Goal: Transaction & Acquisition: Purchase product/service

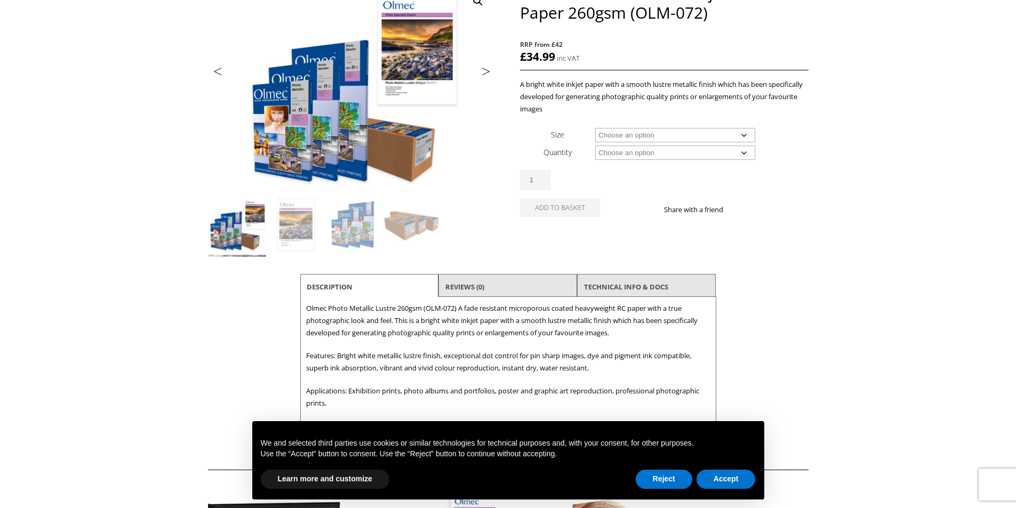
scroll to position [213, 0]
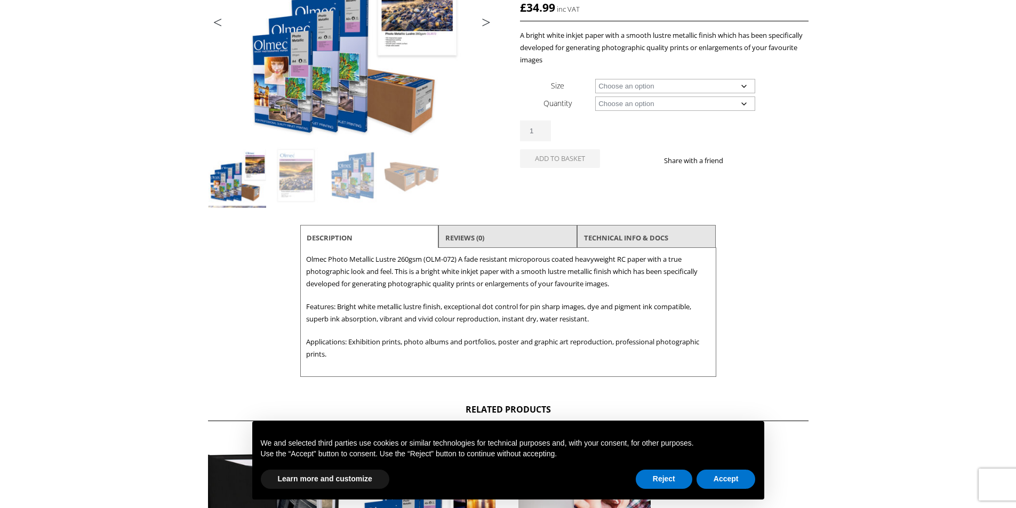
click at [711, 89] on select "Choose an option A4 Sheet A3 Sheet A3+ Sheet A2 Sheet 17" Wide Roll 24" Wide Ro…" at bounding box center [675, 86] width 160 height 14
click at [595, 79] on select "Choose an option A4 Sheet A3 Sheet A3+ Sheet A2 Sheet 17" Wide Roll 24" Wide Ro…" at bounding box center [675, 86] width 160 height 14
select select "a4-sheet"
click at [697, 107] on select "Choose an option 50 Sheets" at bounding box center [675, 104] width 160 height 14
select select "50-sheets"
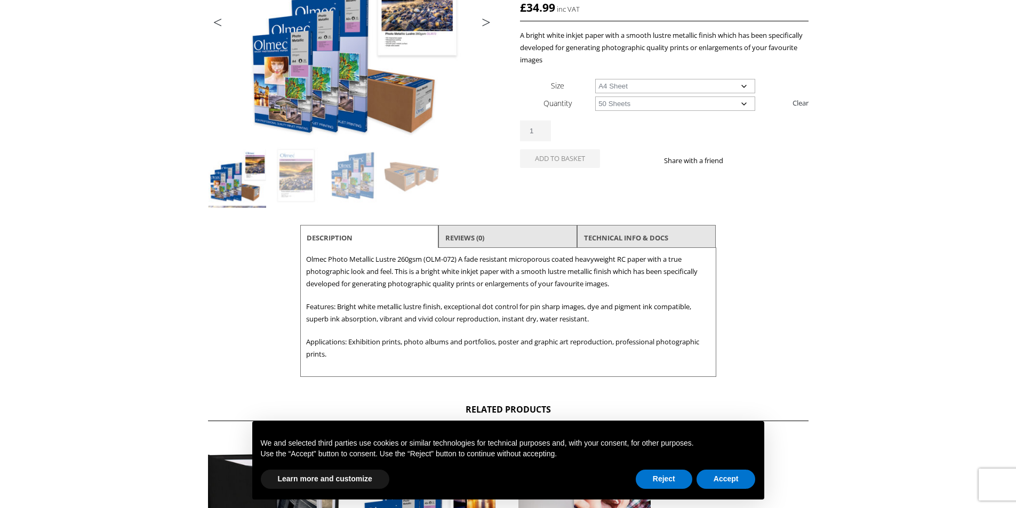
click at [595, 97] on select "Choose an option 50 Sheets" at bounding box center [675, 104] width 160 height 14
select select "a4-sheet"
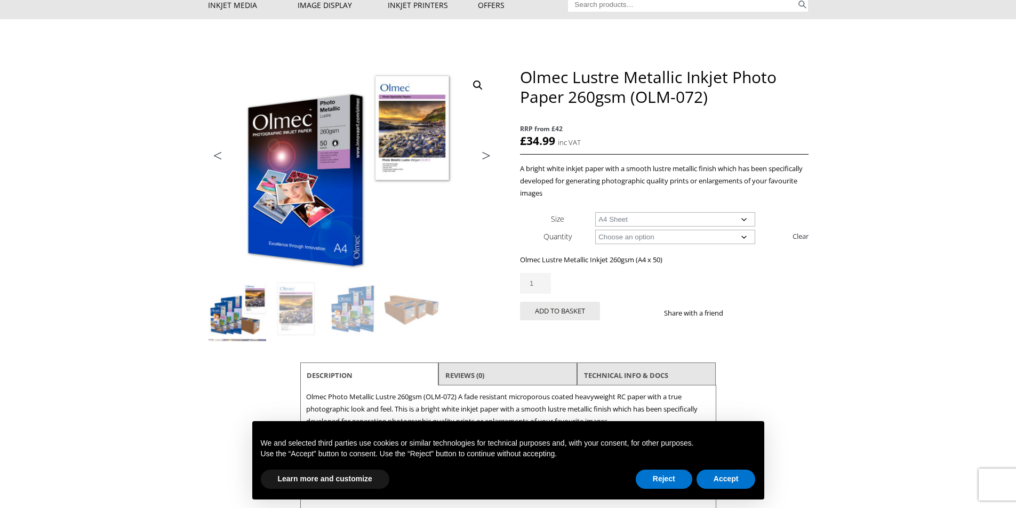
scroll to position [107, 0]
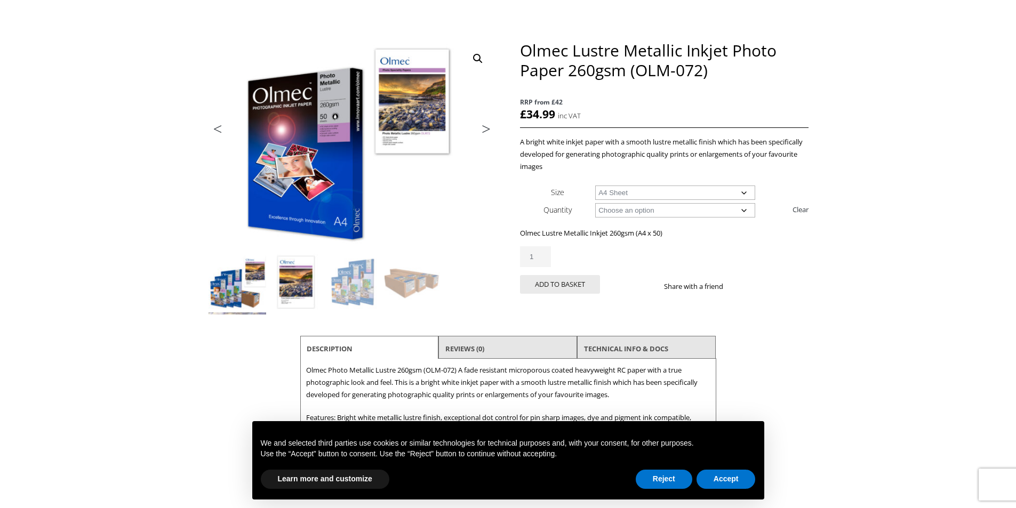
click at [291, 284] on img at bounding box center [296, 283] width 58 height 58
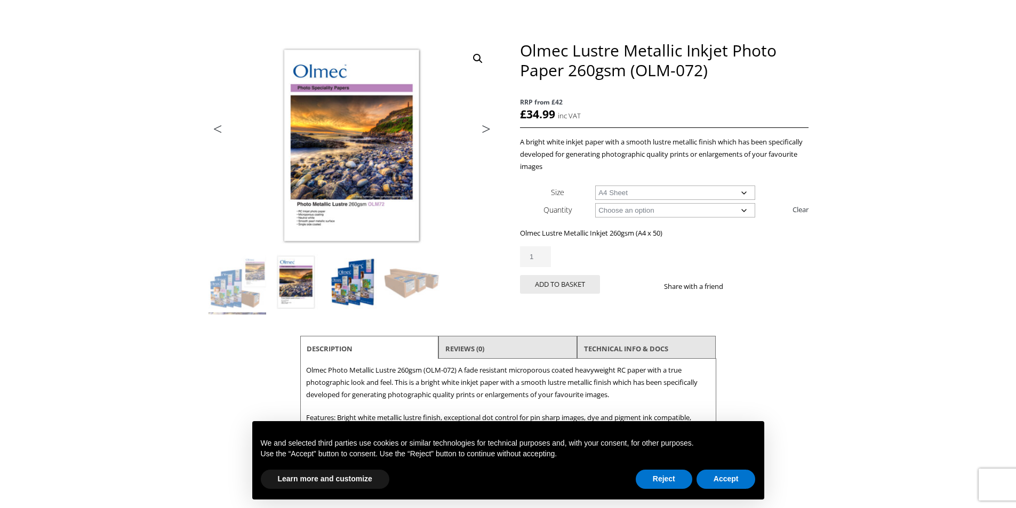
click at [355, 277] on img at bounding box center [355, 283] width 58 height 58
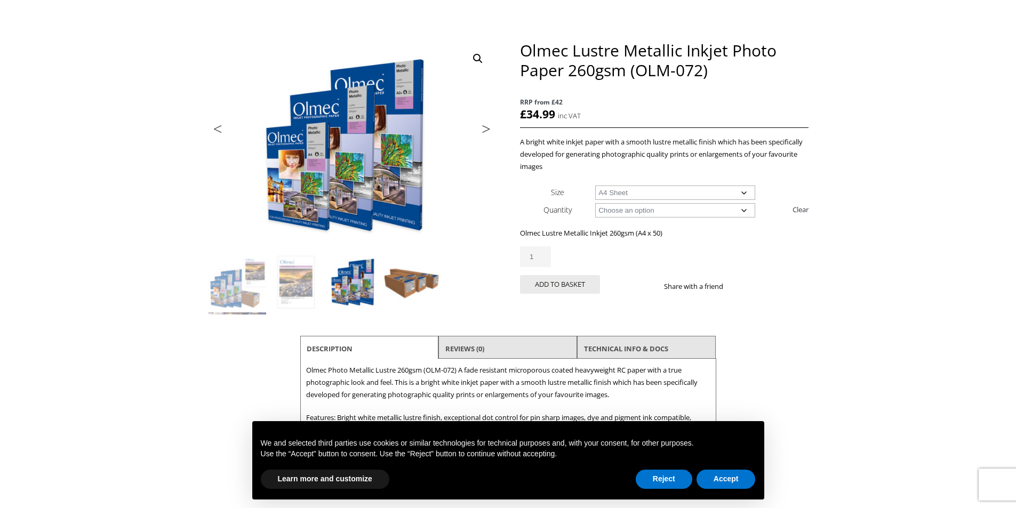
click at [395, 284] on img at bounding box center [414, 283] width 58 height 58
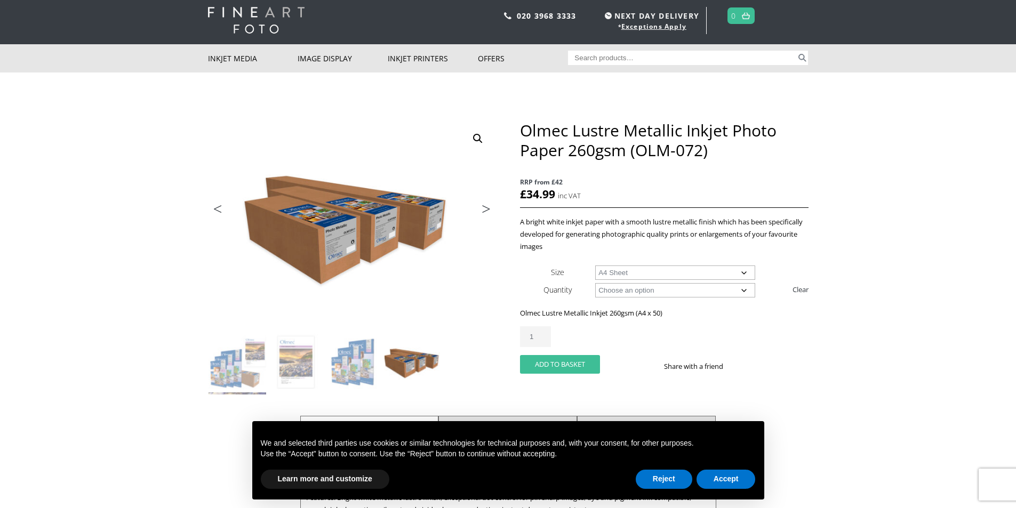
scroll to position [0, 0]
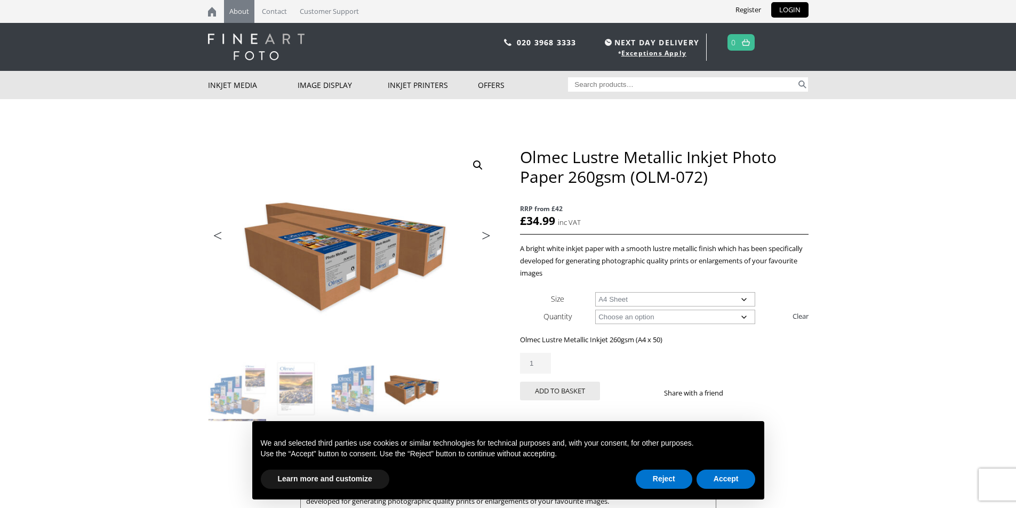
click at [238, 11] on link "About" at bounding box center [239, 11] width 30 height 23
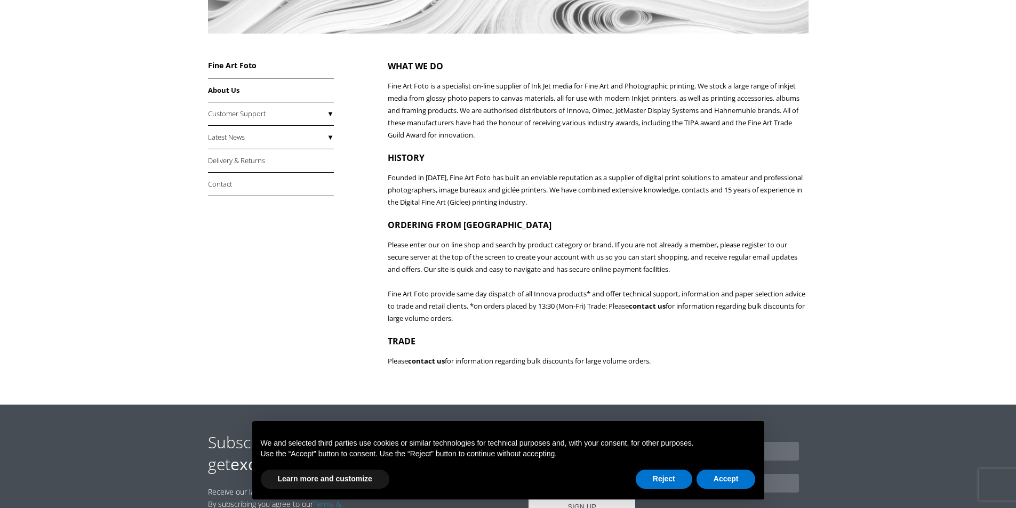
scroll to position [188, 0]
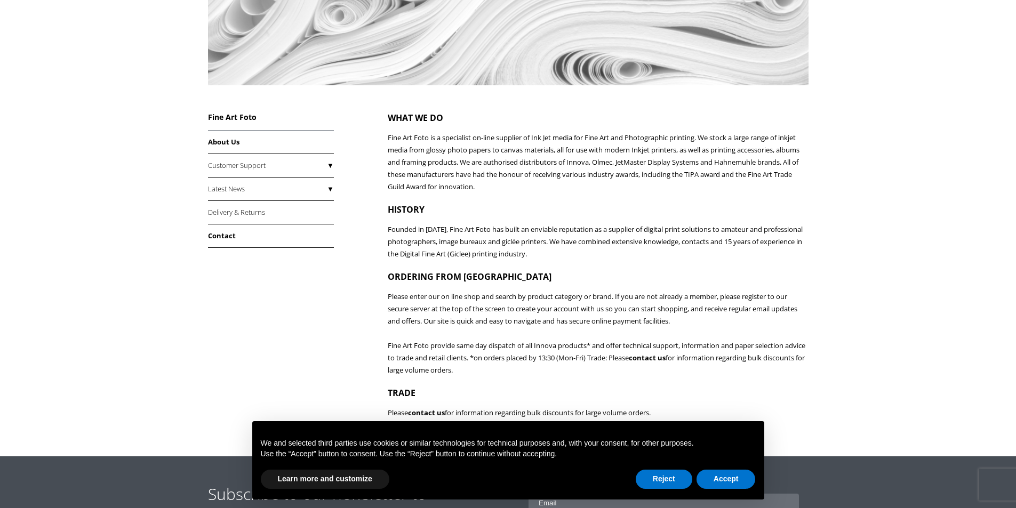
click at [210, 236] on link "Contact" at bounding box center [271, 236] width 126 height 23
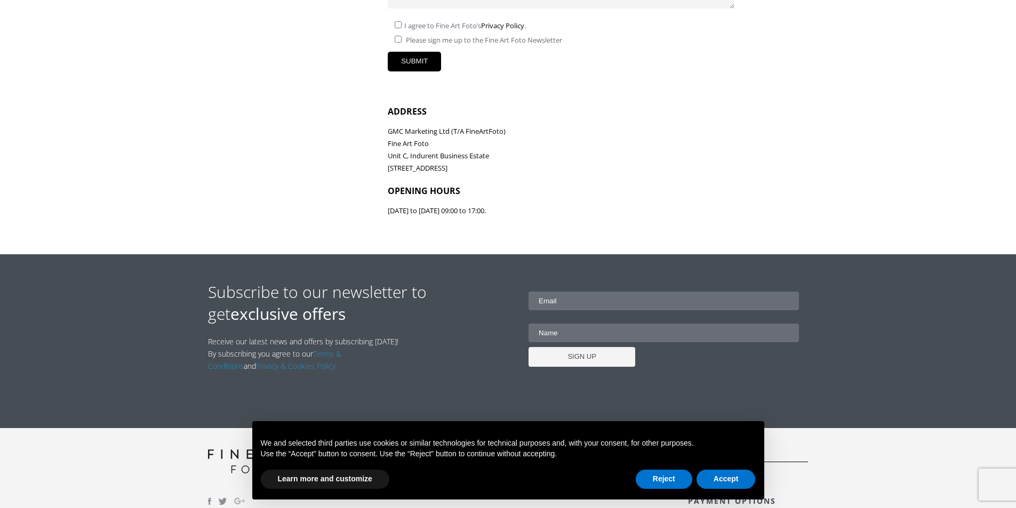
scroll to position [480, 0]
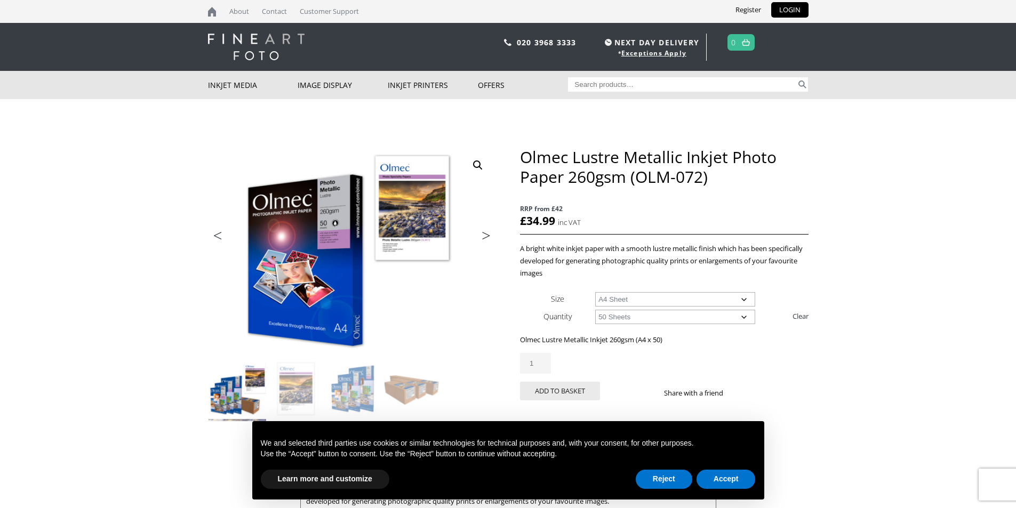
select select "a4-sheet"
select select "50-sheets"
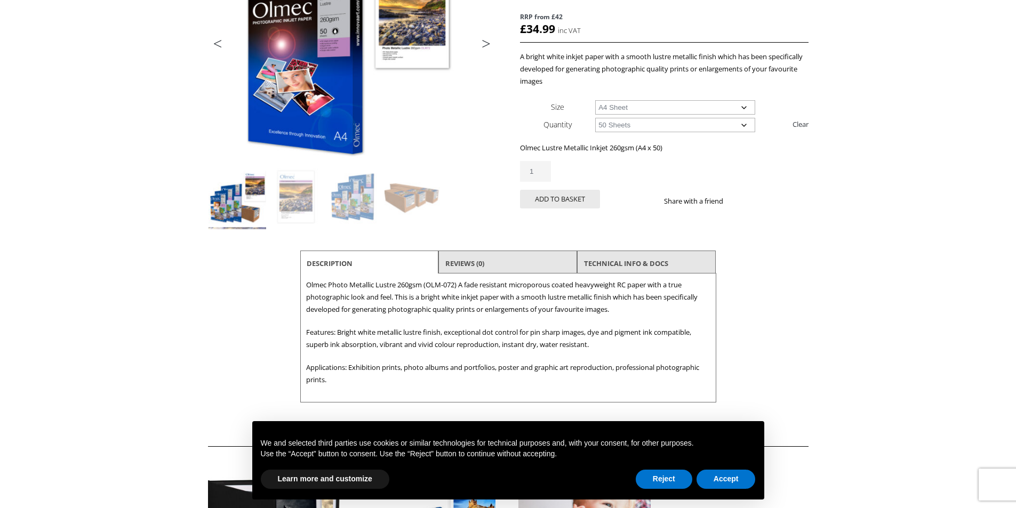
scroll to position [213, 0]
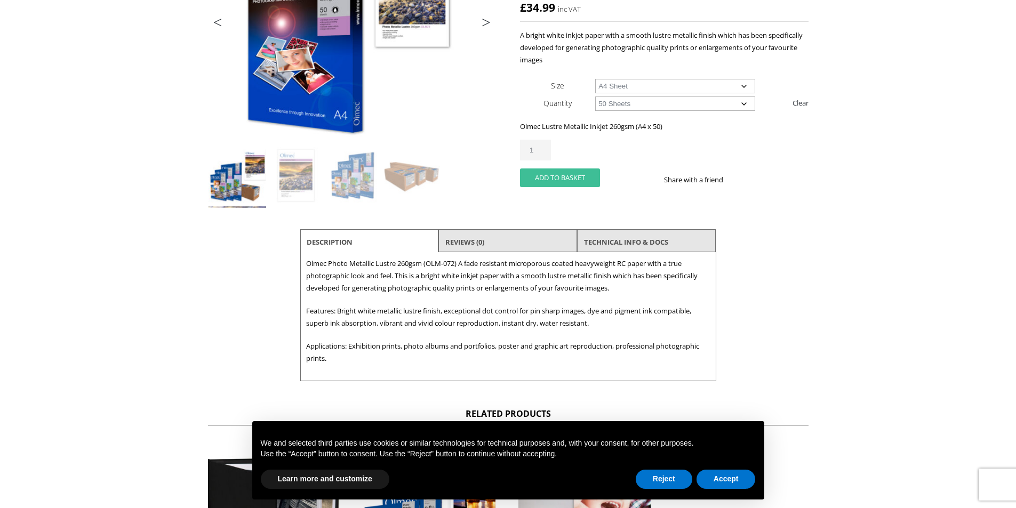
click at [587, 180] on button "Add to basket" at bounding box center [560, 178] width 80 height 19
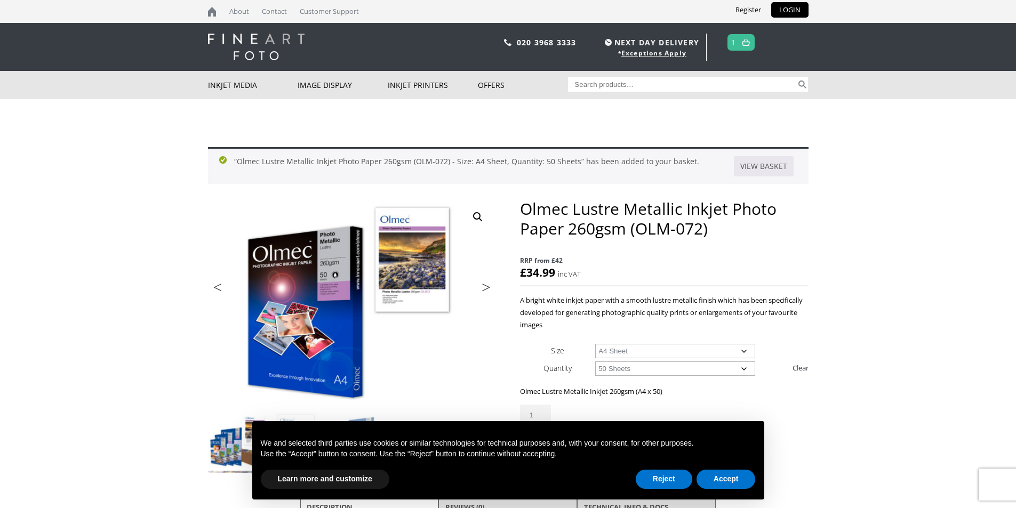
click at [743, 44] on img at bounding box center [746, 42] width 8 height 7
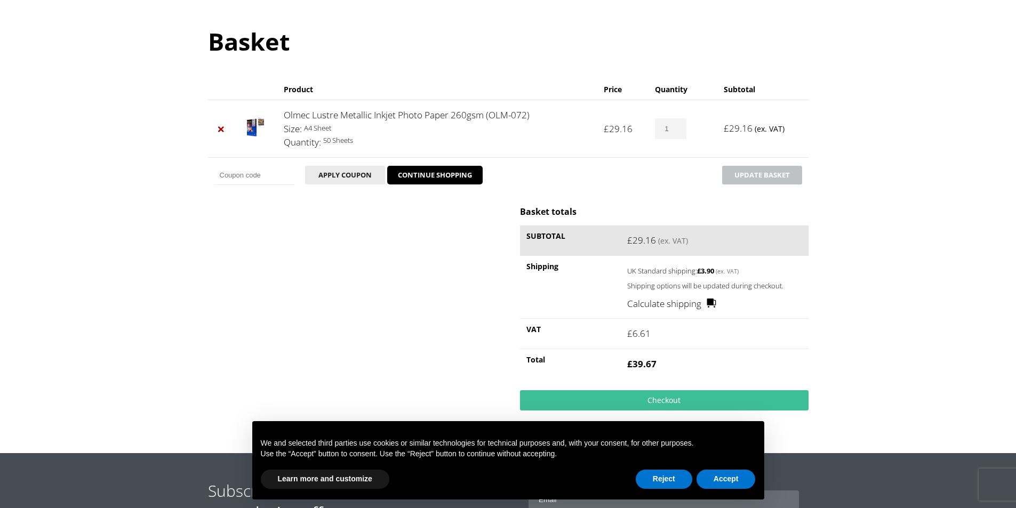
scroll to position [107, 0]
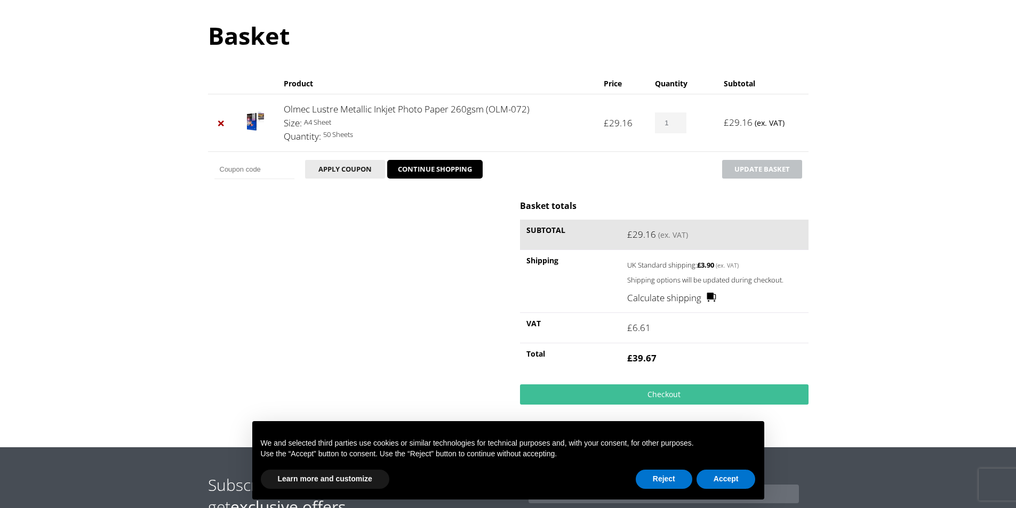
click at [691, 297] on link "Calculate shipping" at bounding box center [671, 298] width 89 height 14
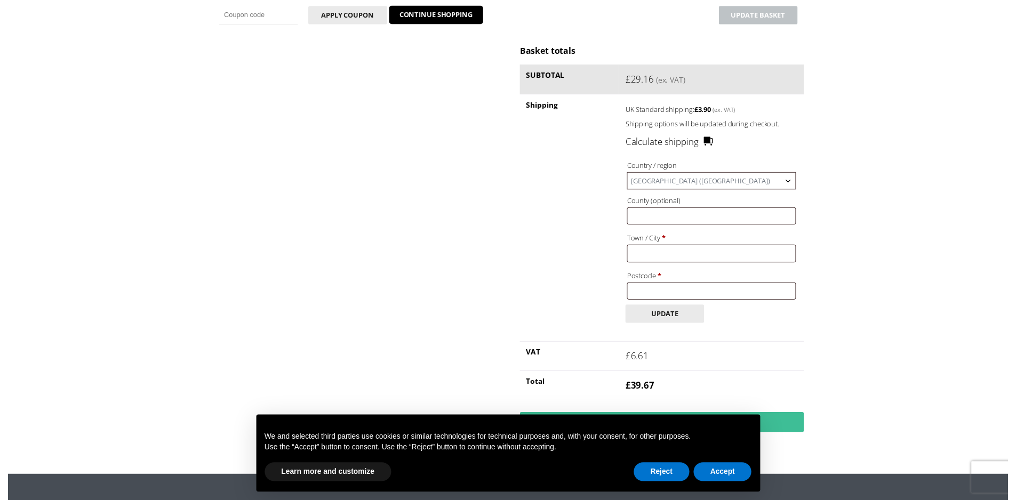
scroll to position [267, 0]
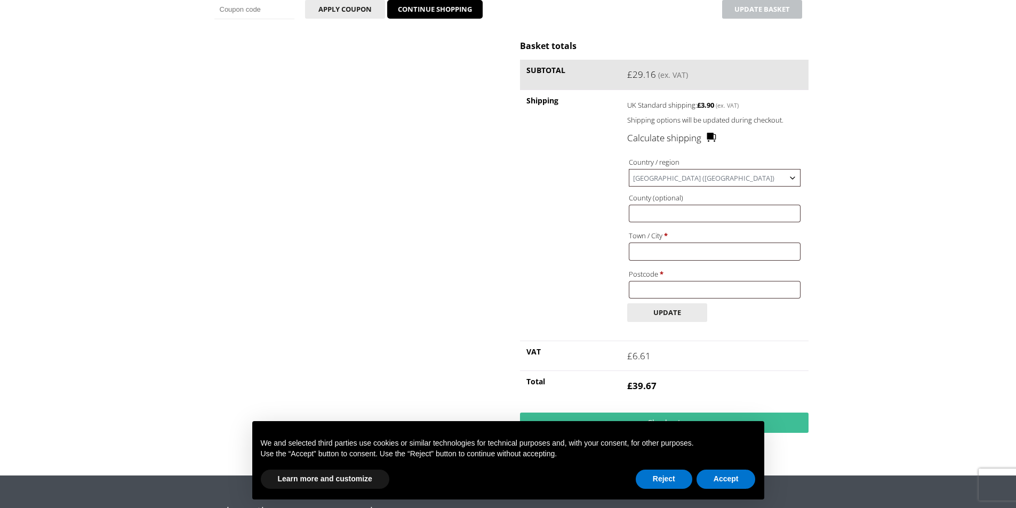
click at [783, 181] on span "United Kingdom (UK)" at bounding box center [714, 178] width 170 height 17
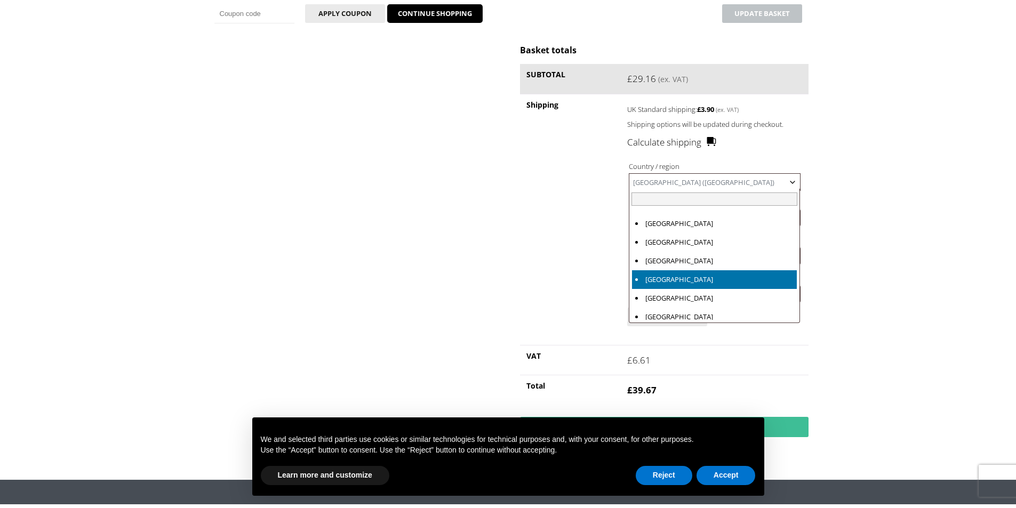
scroll to position [2267, 0]
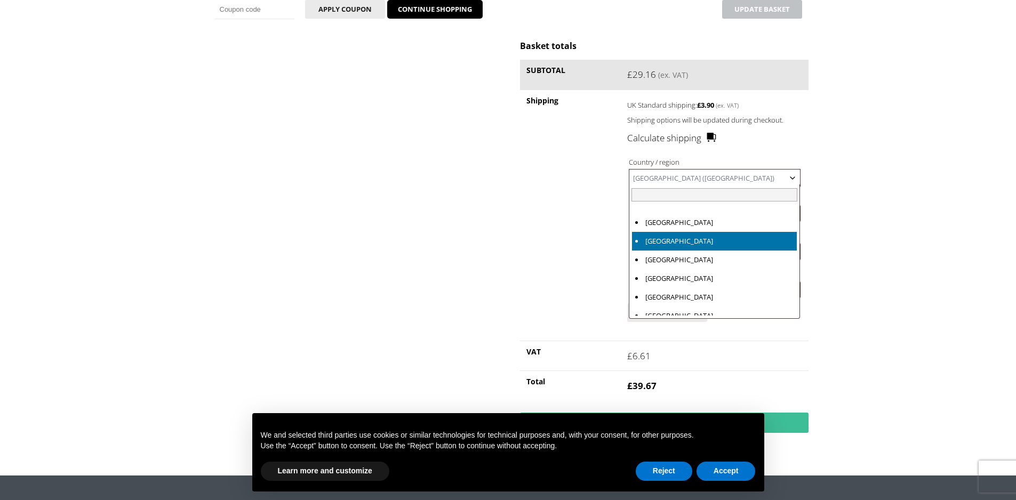
select select "LV"
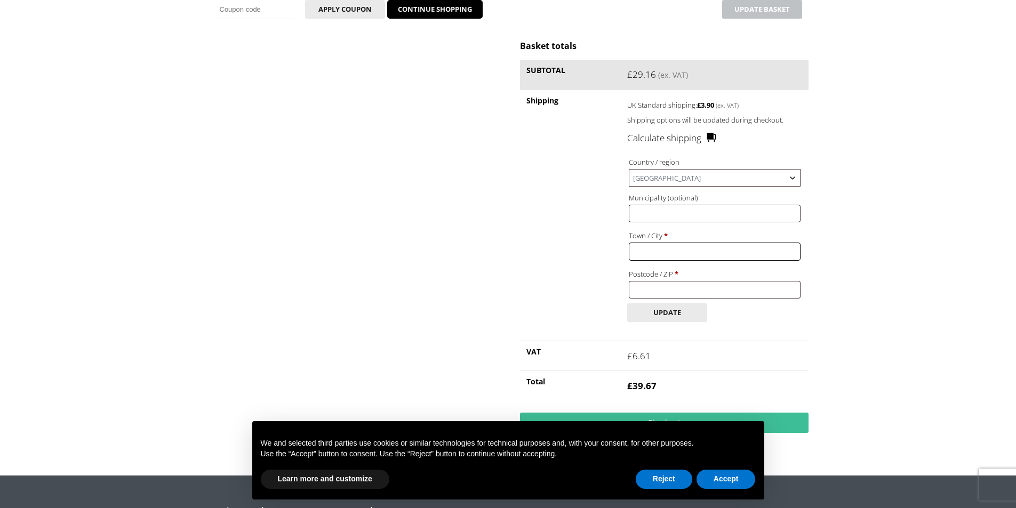
click at [683, 251] on input "Town / City *" at bounding box center [714, 252] width 171 height 18
type input "Siguldas novads"
click at [726, 290] on input "Postcode / ZIP *" at bounding box center [714, 290] width 171 height 18
type input "LV-2144"
click at [674, 317] on button "Update" at bounding box center [667, 312] width 80 height 19
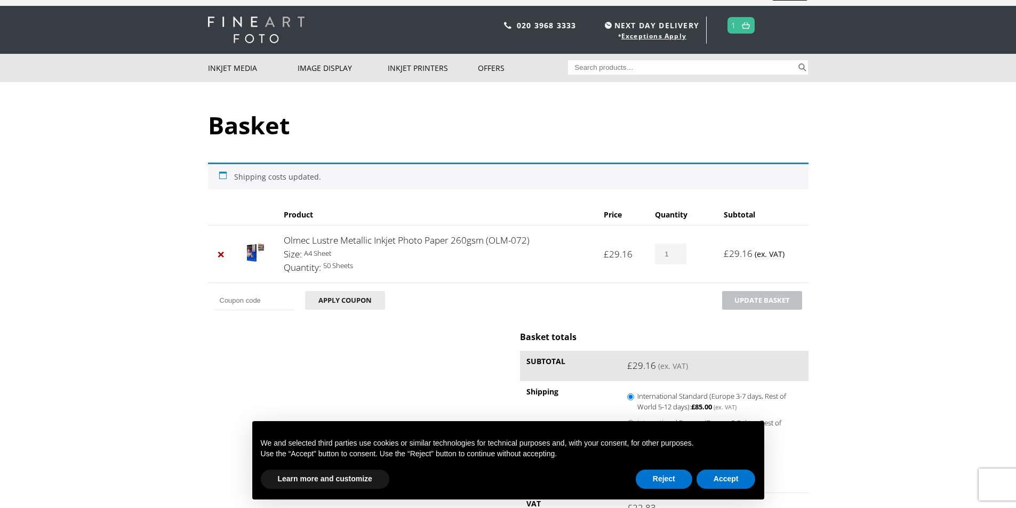
scroll to position [0, 0]
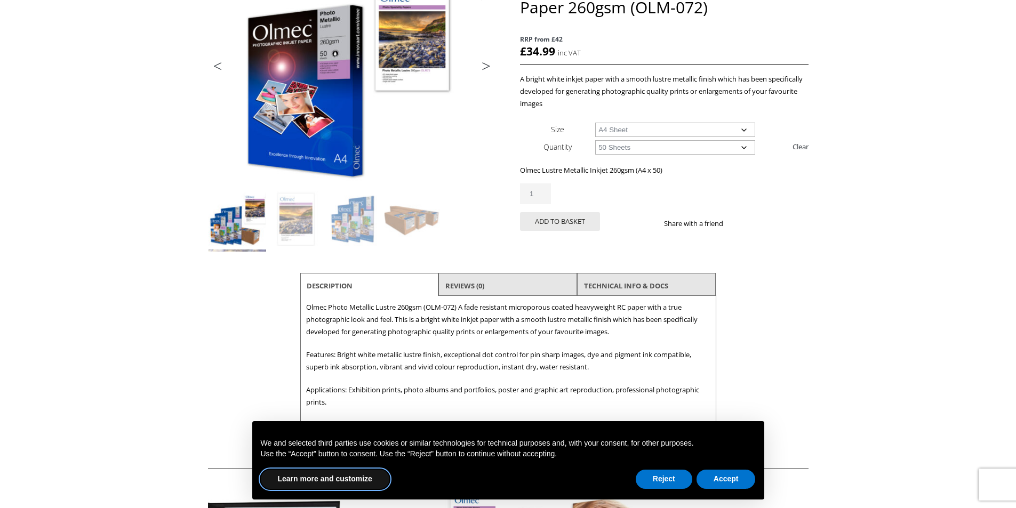
scroll to position [267, 0]
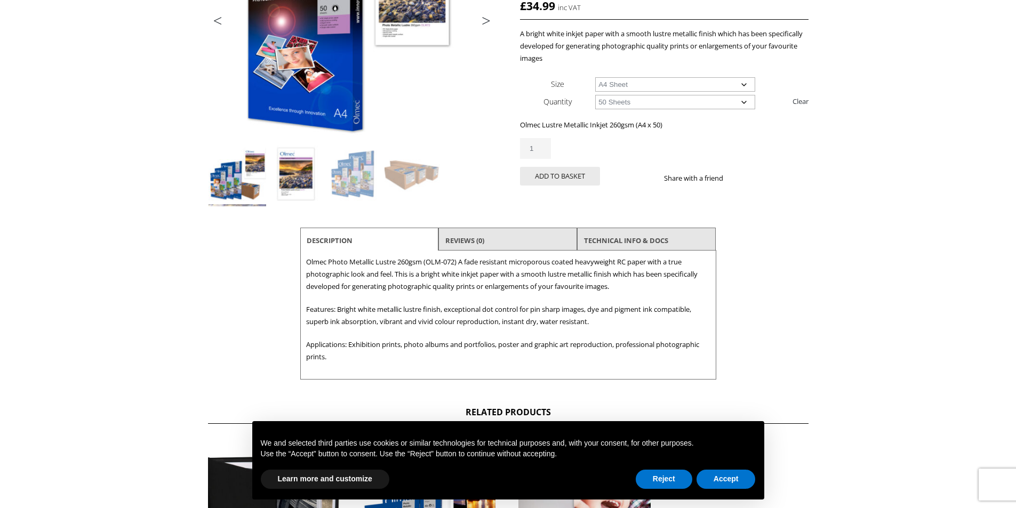
click at [292, 165] on img at bounding box center [296, 175] width 58 height 58
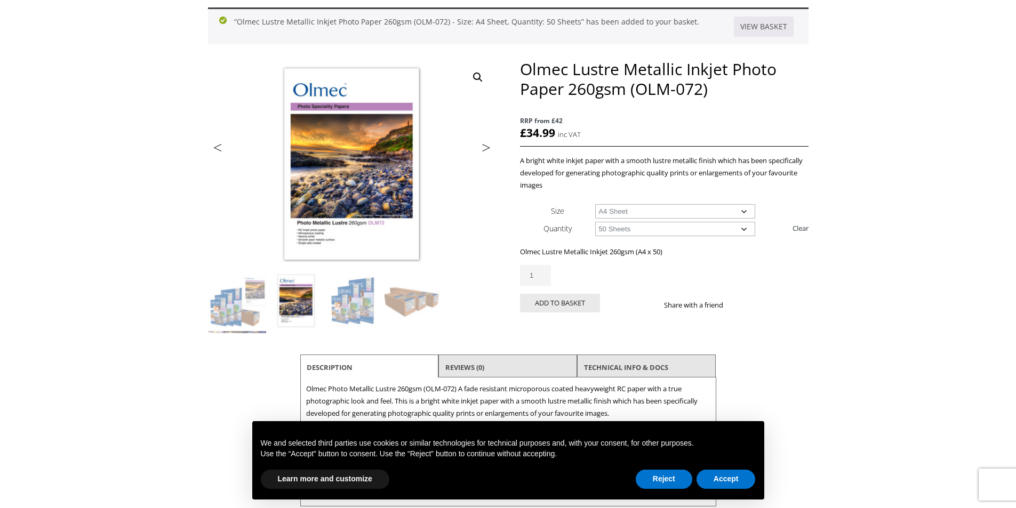
scroll to position [107, 0]
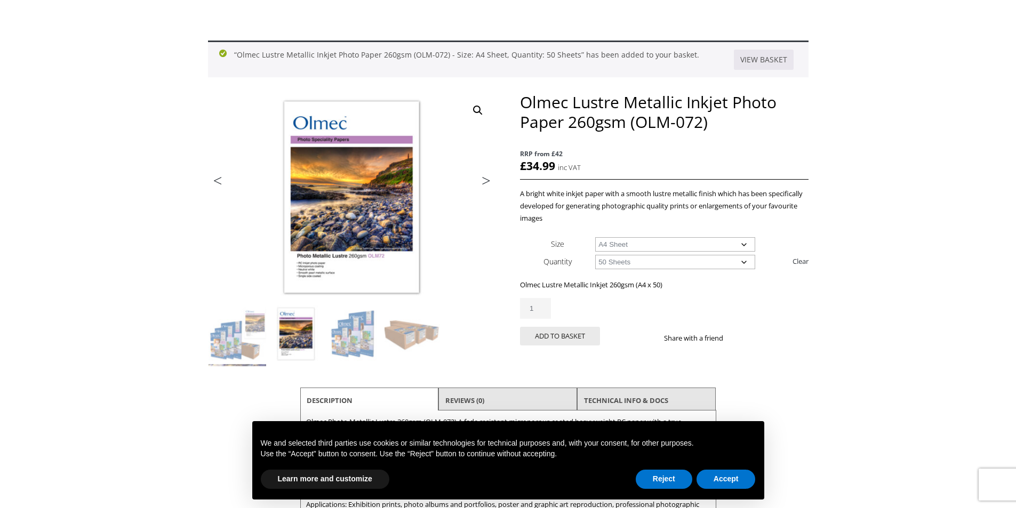
click at [334, 184] on ul "Previous Next" at bounding box center [352, 181] width 288 height 15
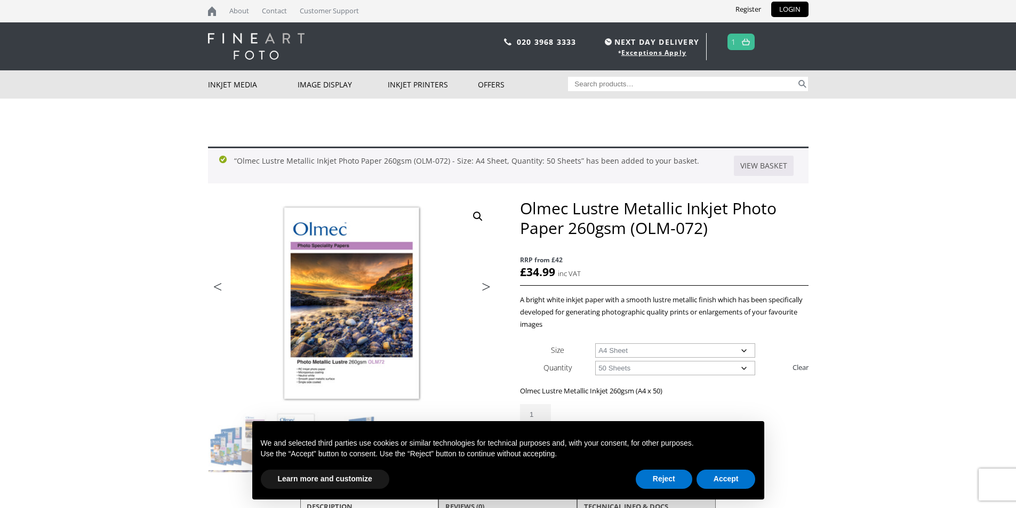
scroll to position [0, 0]
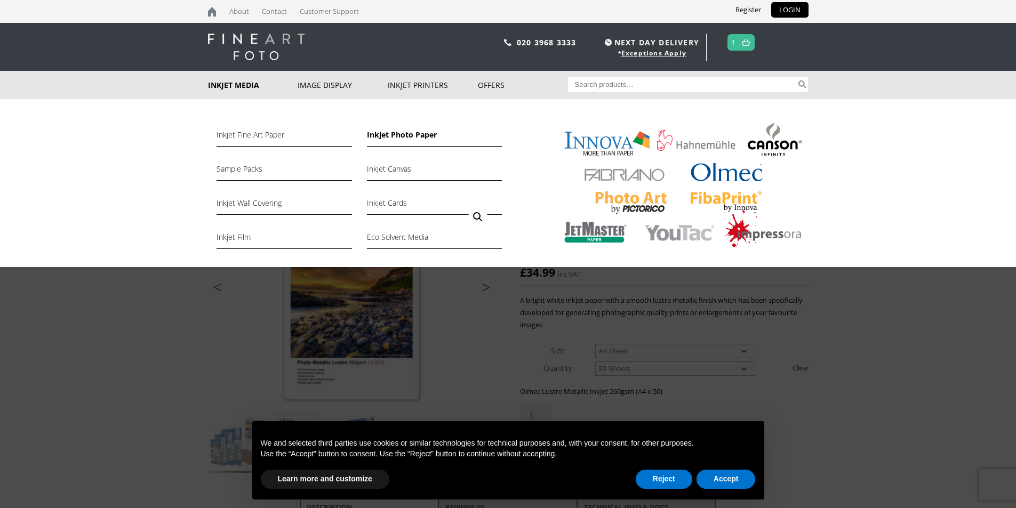
click at [398, 138] on link "Inkjet Photo Paper" at bounding box center [434, 138] width 135 height 18
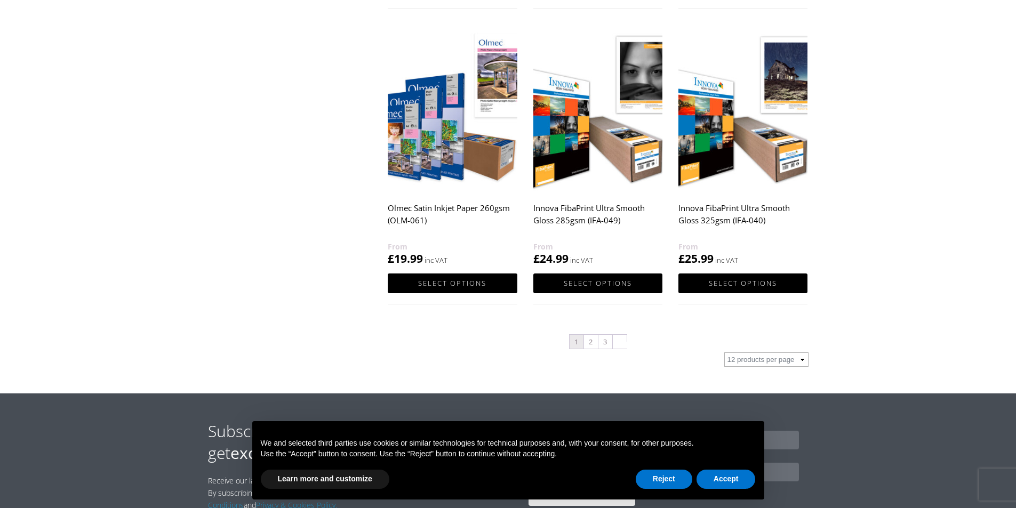
scroll to position [1173, 0]
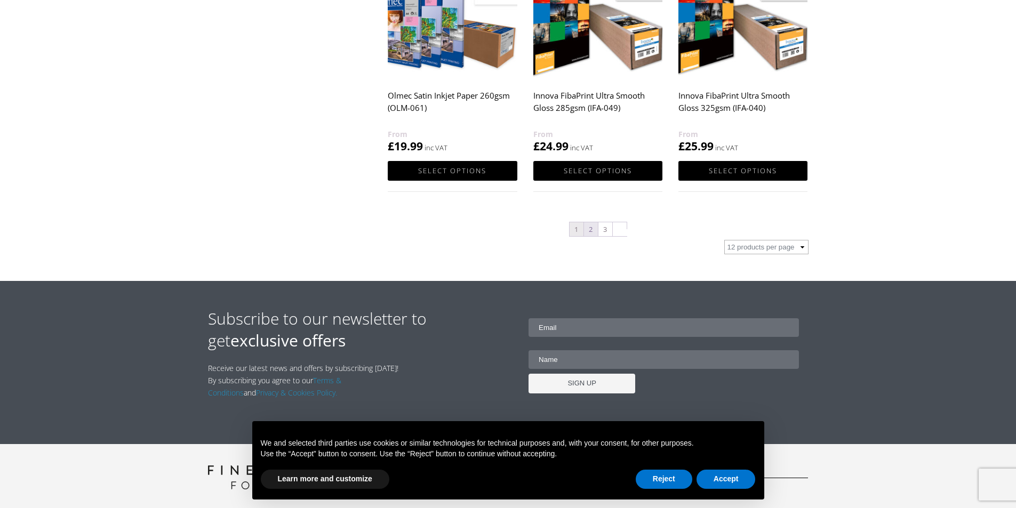
click at [590, 230] on link "2" at bounding box center [591, 229] width 14 height 14
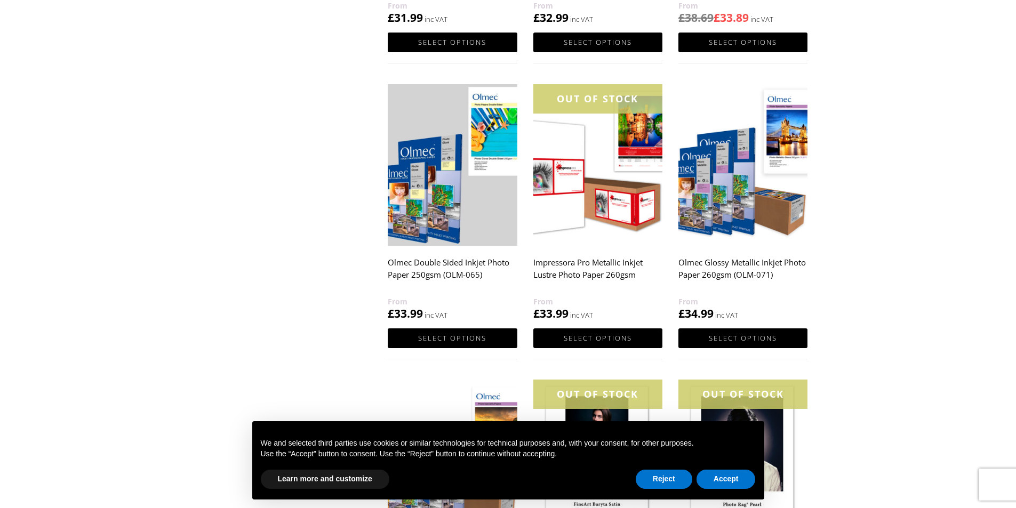
scroll to position [693, 0]
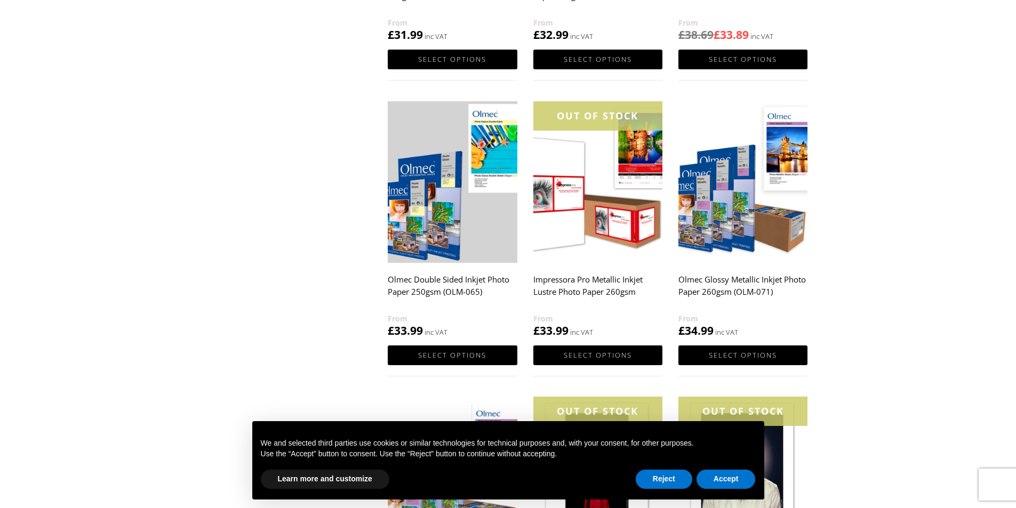
click at [781, 158] on img at bounding box center [742, 182] width 129 height 162
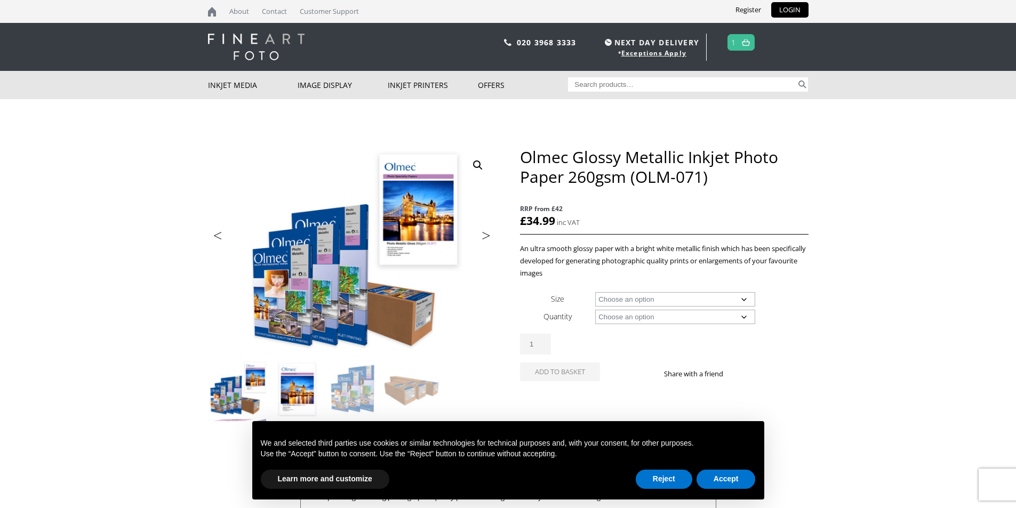
click at [291, 384] on img at bounding box center [296, 390] width 58 height 58
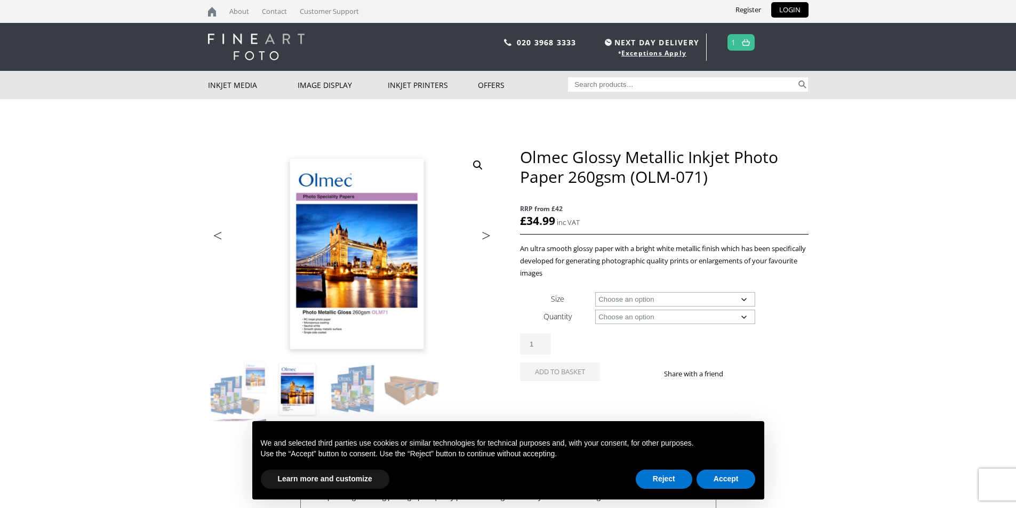
click at [350, 270] on img at bounding box center [353, 237] width 571 height 421
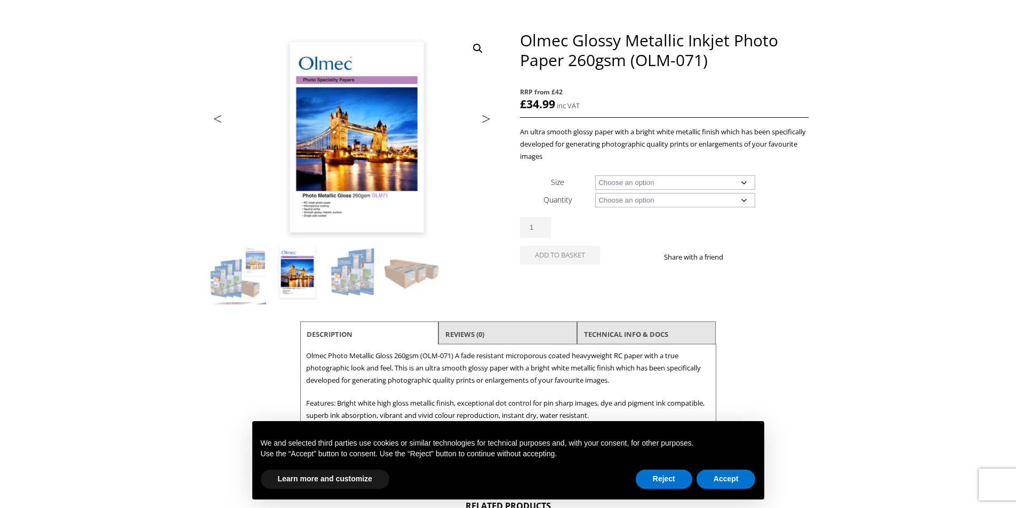
scroll to position [160, 0]
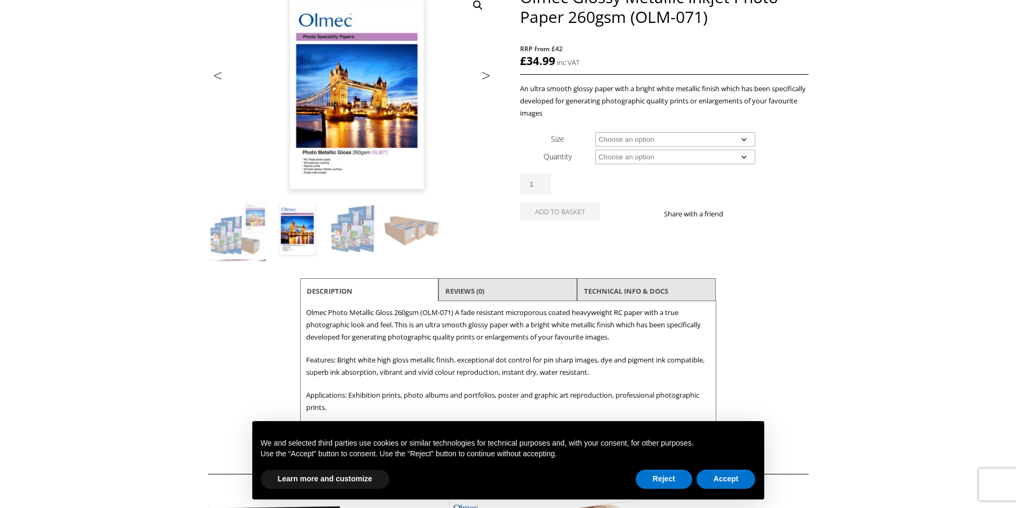
click at [643, 140] on select "Choose an option A4 Sheet A3 Sheet A3+ Sheet A2 Sheet 17" Wide Roll 24" Wide Ro…" at bounding box center [675, 139] width 160 height 14
click at [595, 132] on select "Choose an option A4 Sheet A3 Sheet A3+ Sheet A2 Sheet 17" Wide Roll 24" Wide Ro…" at bounding box center [675, 139] width 160 height 14
select select "a4-sheet"
click at [627, 158] on select "Choose an option 50 Sheets" at bounding box center [675, 157] width 160 height 14
select select "50-sheets"
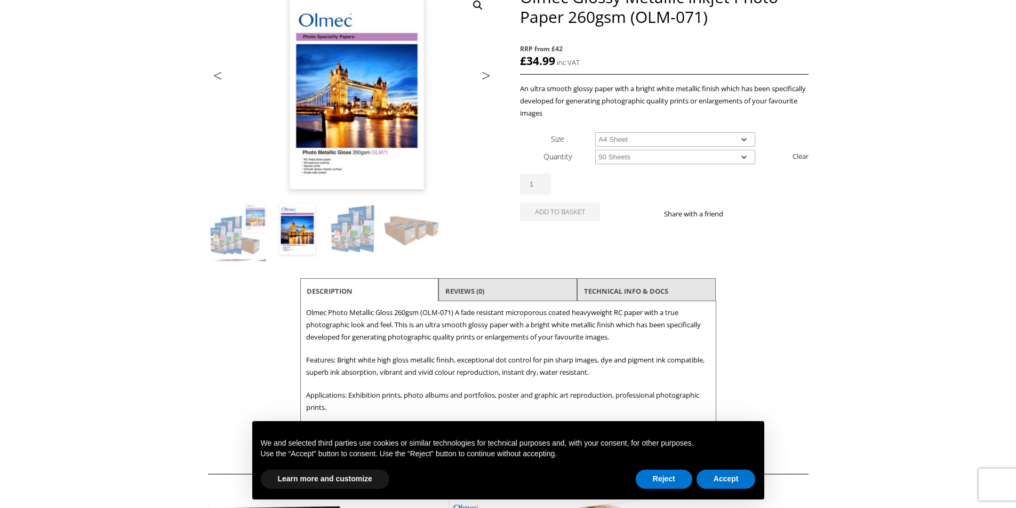
click at [595, 150] on select "Choose an option 50 Sheets" at bounding box center [675, 157] width 160 height 14
select select "a4-sheet"
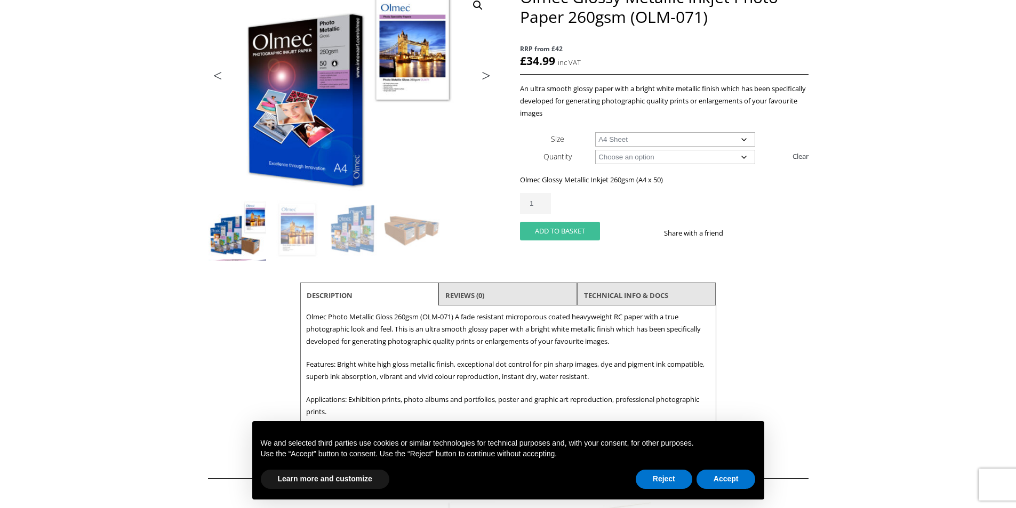
click at [551, 229] on button "Add to basket" at bounding box center [560, 231] width 80 height 19
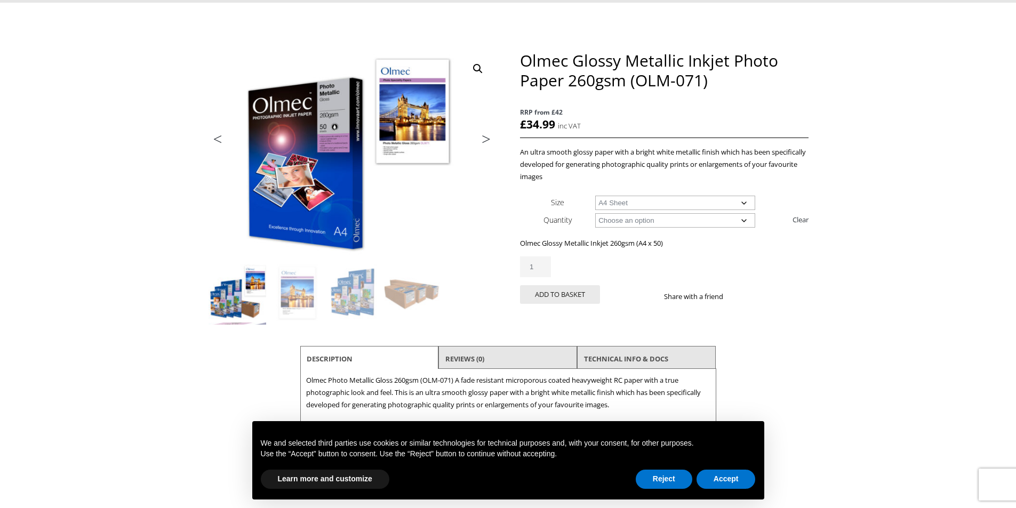
scroll to position [0, 0]
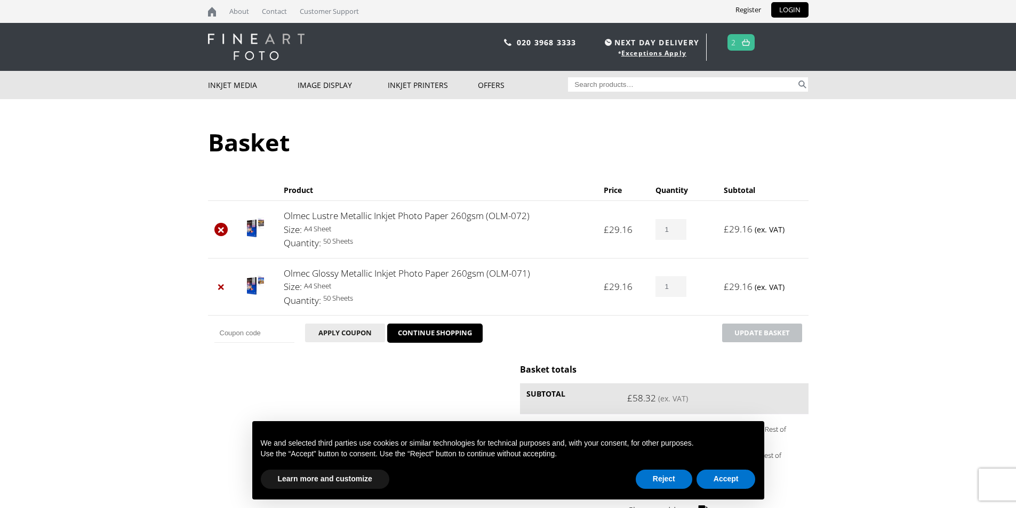
click at [219, 227] on link "×" at bounding box center [221, 230] width 14 height 14
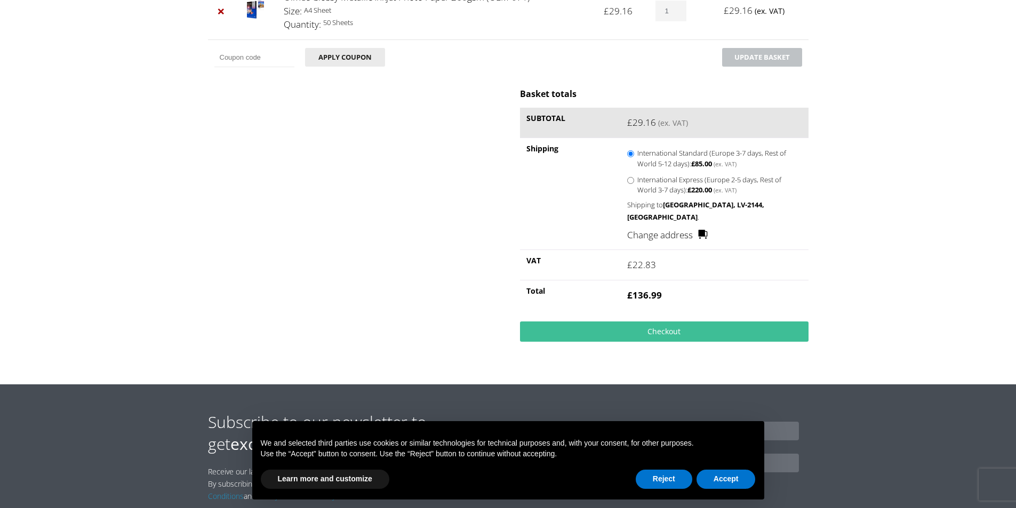
scroll to position [286, 0]
